Goal: Task Accomplishment & Management: Use online tool/utility

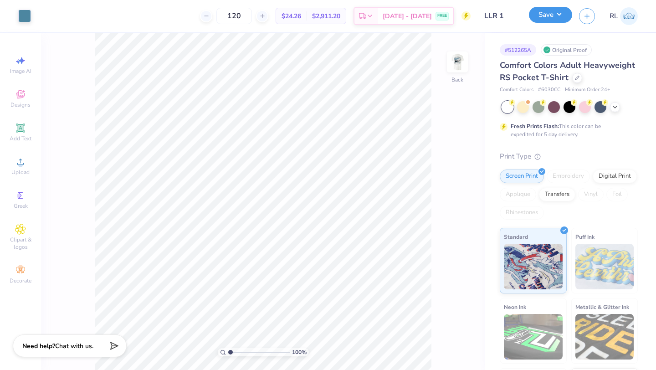
click at [553, 21] on button "Save" at bounding box center [550, 15] width 43 height 16
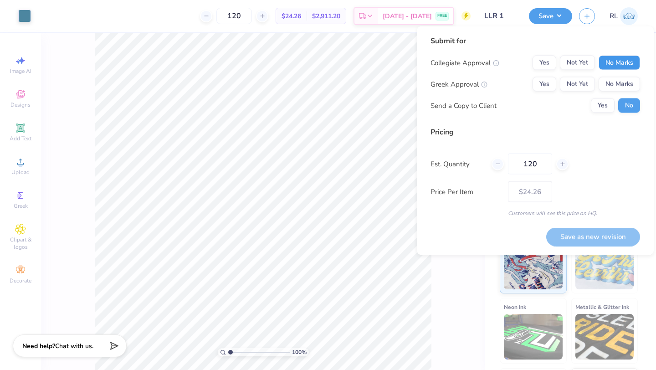
click at [612, 63] on button "No Marks" at bounding box center [618, 63] width 41 height 15
click at [611, 77] on button "No Marks" at bounding box center [618, 84] width 41 height 15
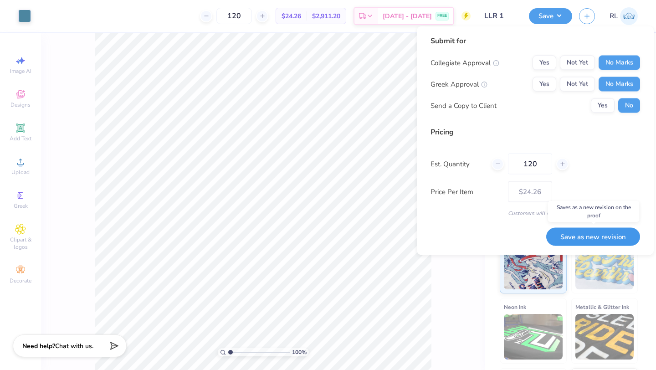
click at [608, 237] on button "Save as new revision" at bounding box center [593, 236] width 94 height 19
type input "– –"
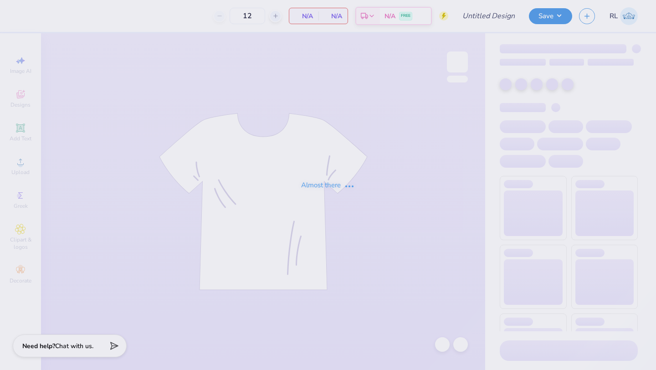
type input "LLR 1"
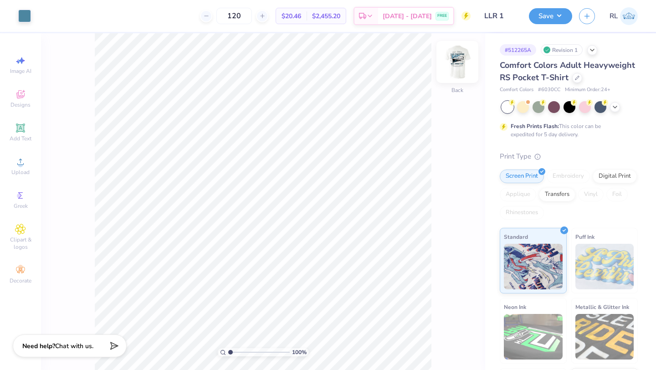
click at [457, 59] on img at bounding box center [457, 62] width 36 height 36
click at [249, 15] on input "120" at bounding box center [234, 16] width 36 height 16
type input "200"
